Goal: Task Accomplishment & Management: Complete application form

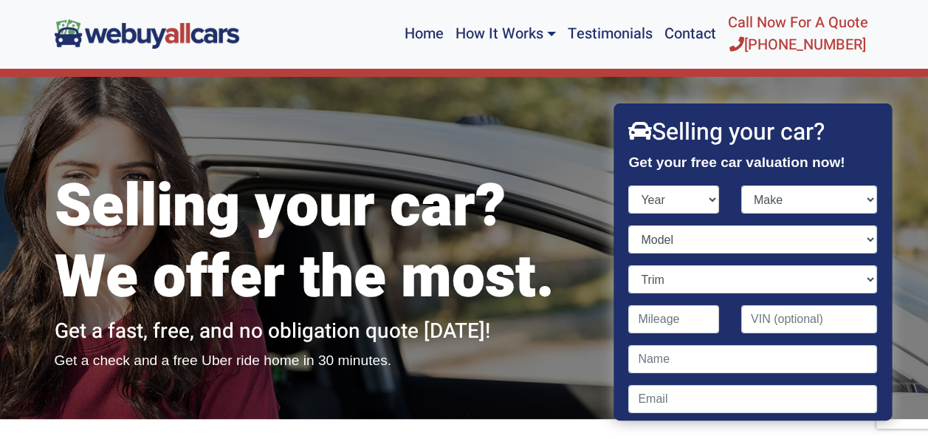
select select "2014"
click at [629, 185] on select "Year [DATE] 2024 2023 2022 2021 2020 2019 2018 2017 2016 2015 2014 2013 2012 20…" at bounding box center [674, 199] width 91 height 28
click at [808, 193] on select "Make" at bounding box center [809, 199] width 136 height 28
select select "Toyota"
click at [741, 185] on select "Make Acura Aston [PERSON_NAME] Audi Bentley BMW Buick Cadillac Chevrolet Chrysl…" at bounding box center [809, 199] width 136 height 28
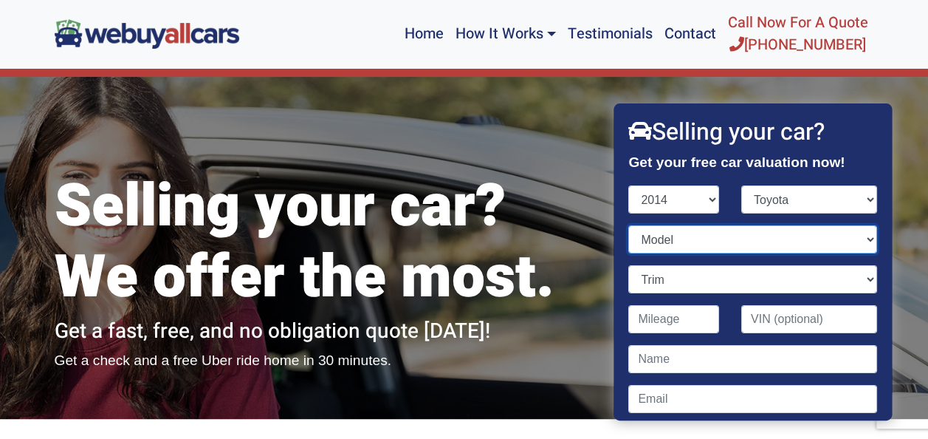
click at [685, 241] on select "Model" at bounding box center [753, 239] width 248 height 28
select select "Corolla"
click at [629, 225] on select "Model 4Runner Avalon Avalon Hybrid Camry Camry Hybrid Corolla FJ Cruiser Highla…" at bounding box center [753, 239] width 248 height 28
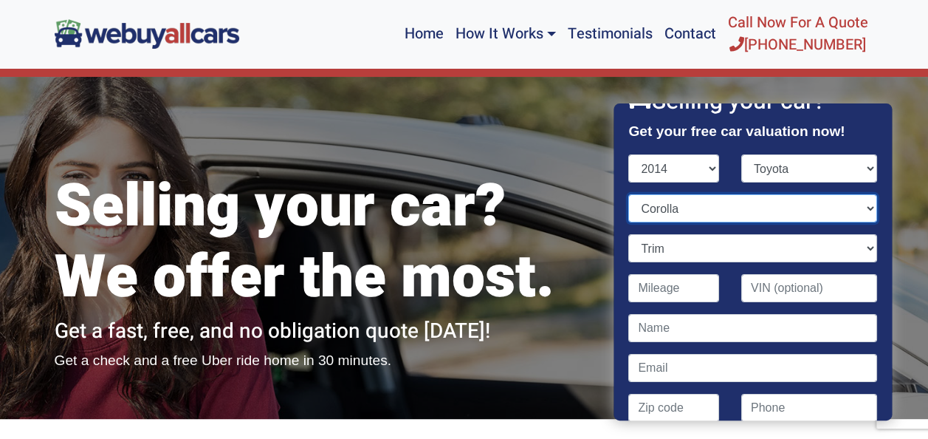
scroll to position [68, 0]
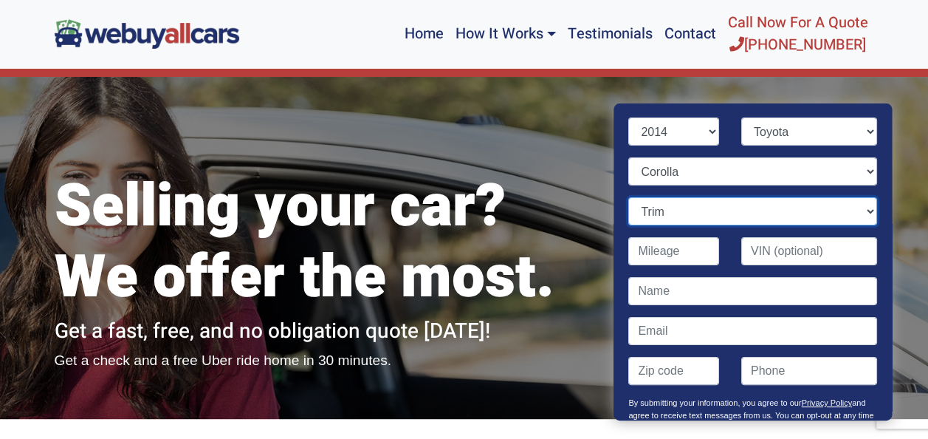
click at [846, 206] on select "Trim L 4dr Sedan (1.8L 4cyl) LE 4dr Sedan (1.8L 4cyl CVT) LE Eco 4dr Sedan (1.8…" at bounding box center [753, 211] width 248 height 28
select select "S 4dr Sedan (1.8L 4cyl CVT)"
click at [629, 197] on select "Trim L 4dr Sedan (1.8L 4cyl) LE 4dr Sedan (1.8L 4cyl CVT) LE Eco 4dr Sedan (1.8…" at bounding box center [753, 211] width 248 height 28
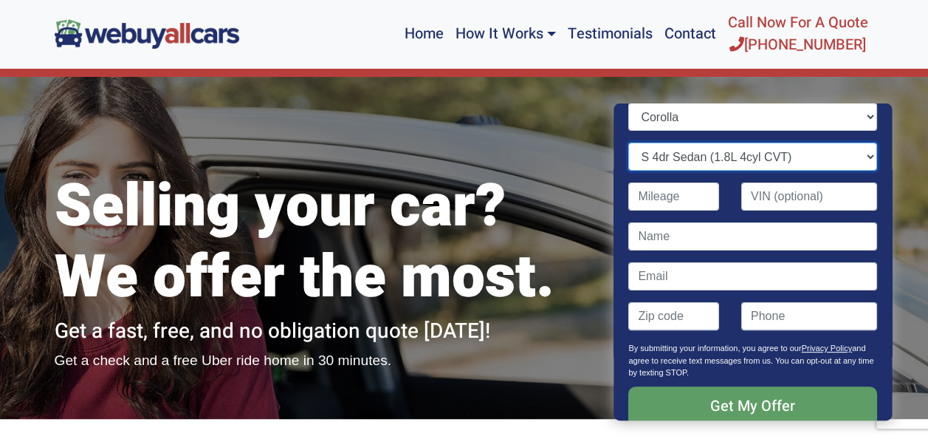
scroll to position [127, 0]
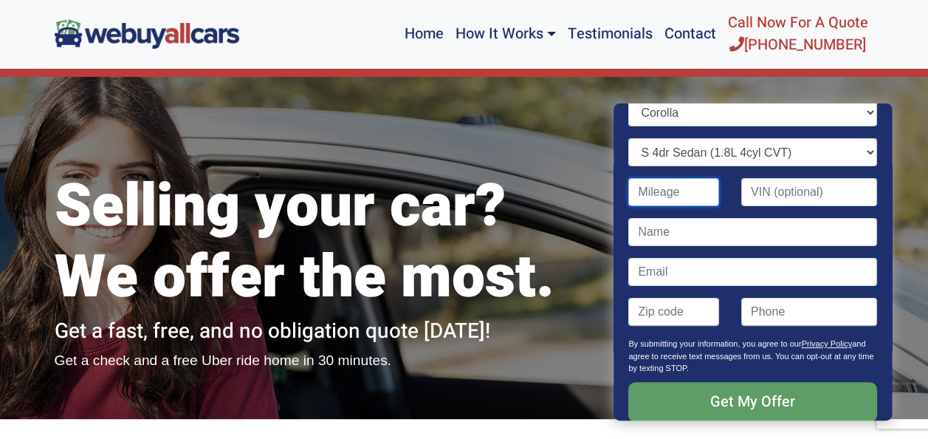
click at [664, 199] on input "Contact form" at bounding box center [674, 192] width 91 height 28
type input "100,000"
click at [741, 227] on input "Contact form" at bounding box center [753, 232] width 248 height 28
type input "[PERSON_NAME]"
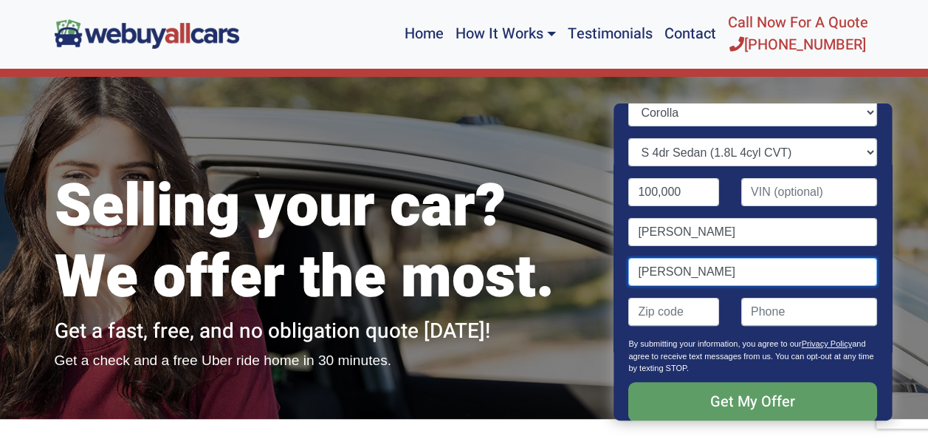
click at [694, 281] on input "[PERSON_NAME]" at bounding box center [753, 272] width 248 height 28
type input "[EMAIL_ADDRESS][DOMAIN_NAME]"
click at [680, 316] on input "Contact form" at bounding box center [674, 312] width 91 height 28
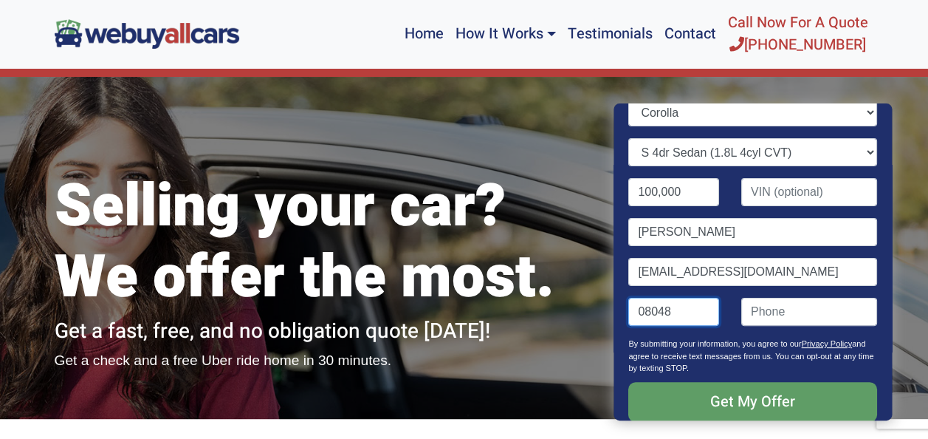
type input "08048"
click at [780, 311] on input "(" at bounding box center [809, 312] width 136 height 28
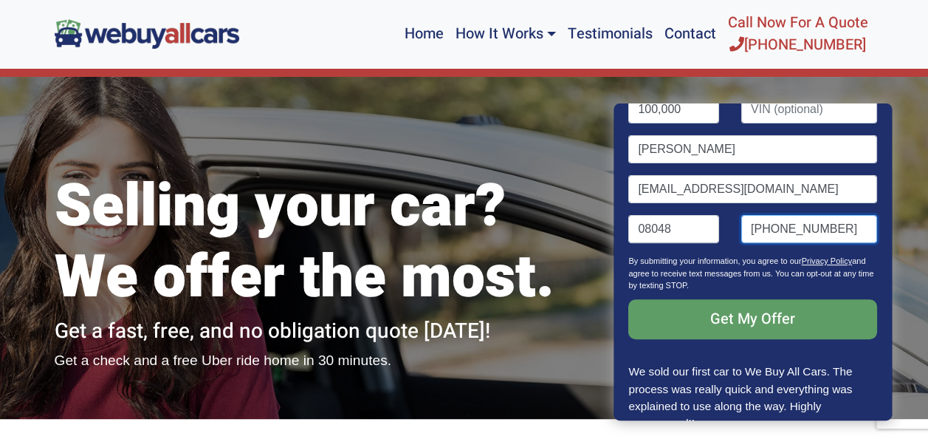
scroll to position [208, 0]
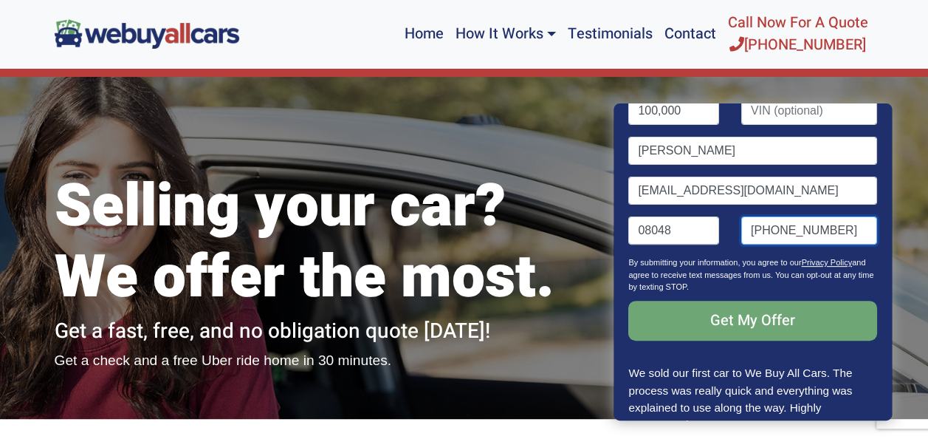
type input "[PHONE_NUMBER]"
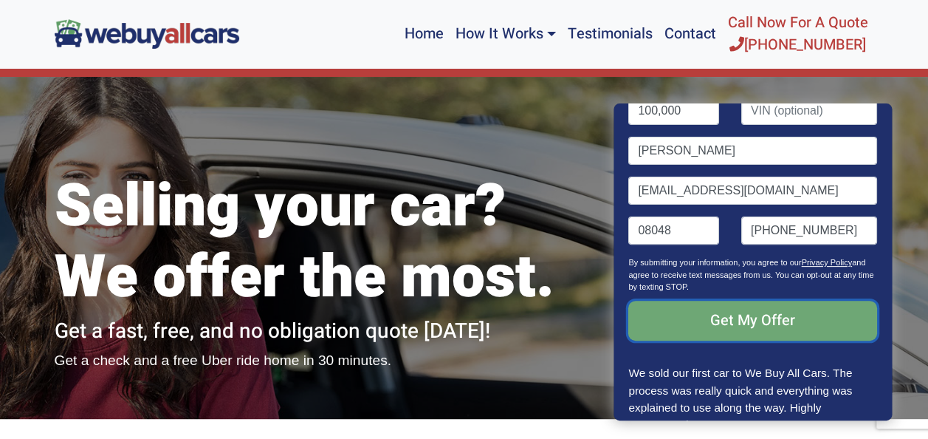
click at [775, 321] on input "Get My Offer" at bounding box center [753, 320] width 248 height 40
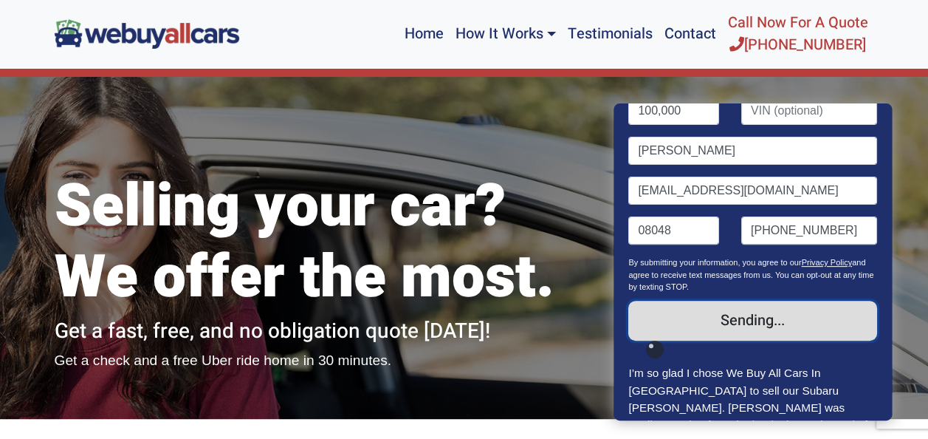
scroll to position [241, 0]
